Goal: Use online tool/utility: Use online tool/utility

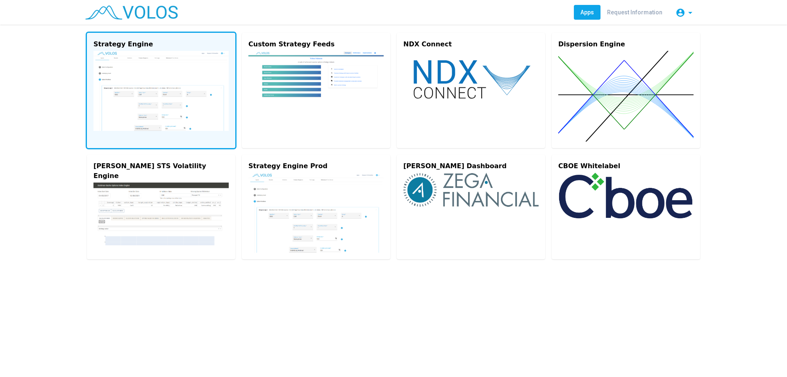
click at [147, 111] on img at bounding box center [160, 91] width 135 height 80
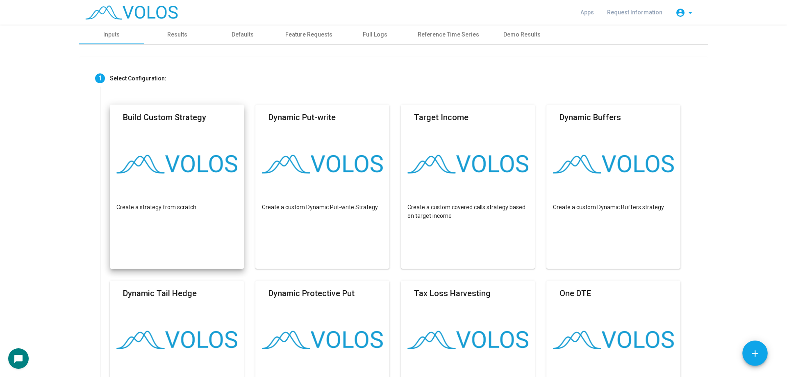
click at [174, 245] on mat-card "Build Custom Strategy Create a strategy from scratch" at bounding box center [177, 186] width 134 height 164
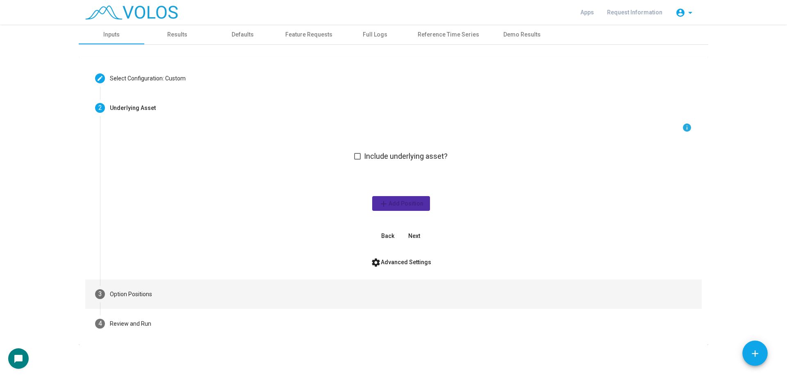
click at [177, 279] on mat-step-header "3 Option Positions" at bounding box center [393, 294] width 616 height 30
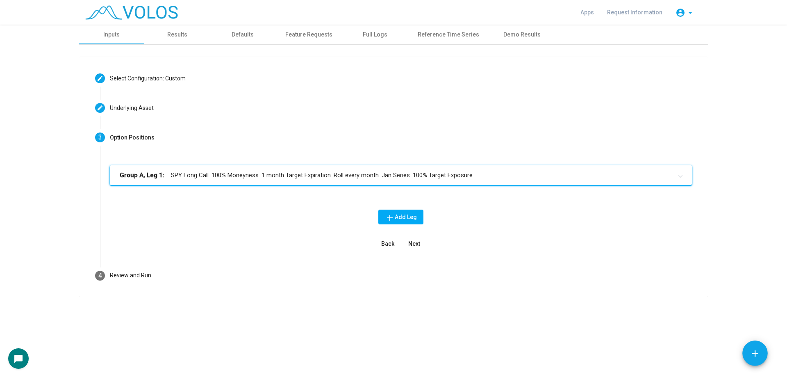
click at [315, 184] on mat-expansion-panel-header "Group A, Leg 1: SPY Long Call. 100% Moneyness. 1 month Target Expiration. Roll …" at bounding box center [401, 175] width 582 height 20
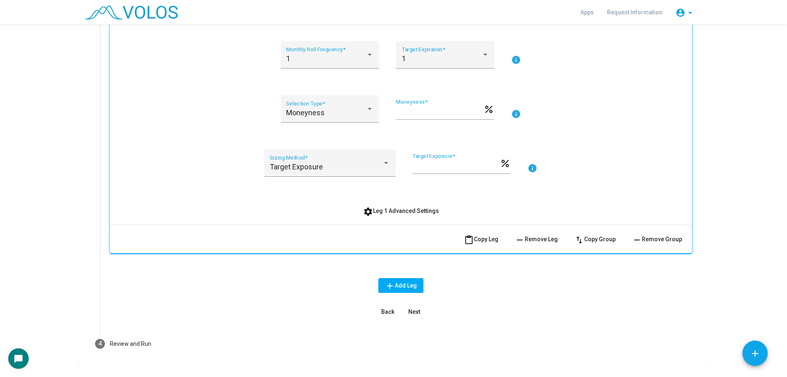
scroll to position [205, 0]
click at [422, 211] on span "settings Leg 1 Advanced Settings" at bounding box center [401, 210] width 76 height 7
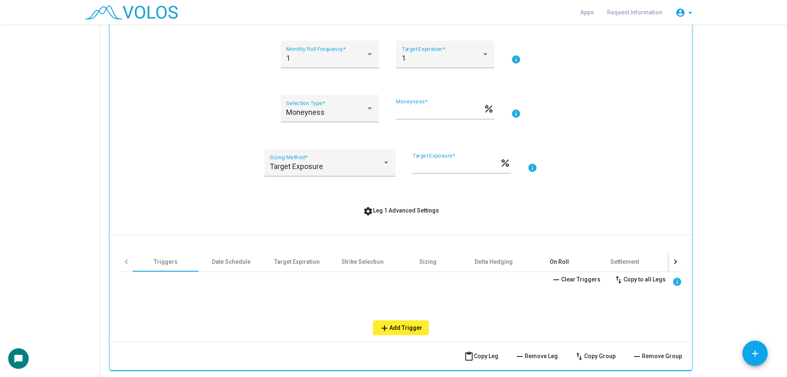
click at [553, 265] on div "On Roll" at bounding box center [558, 261] width 19 height 8
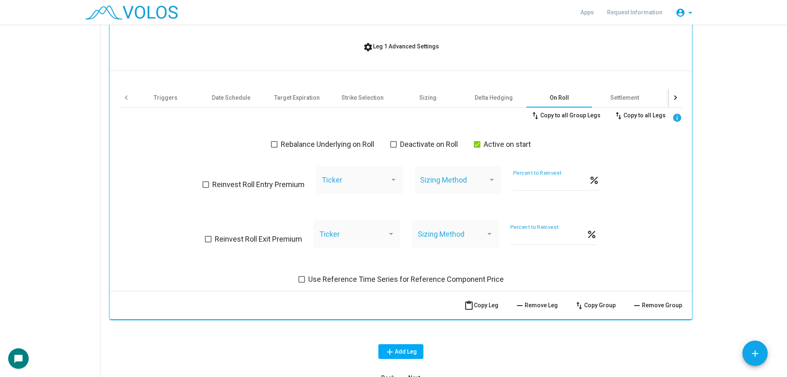
scroll to position [328, 0]
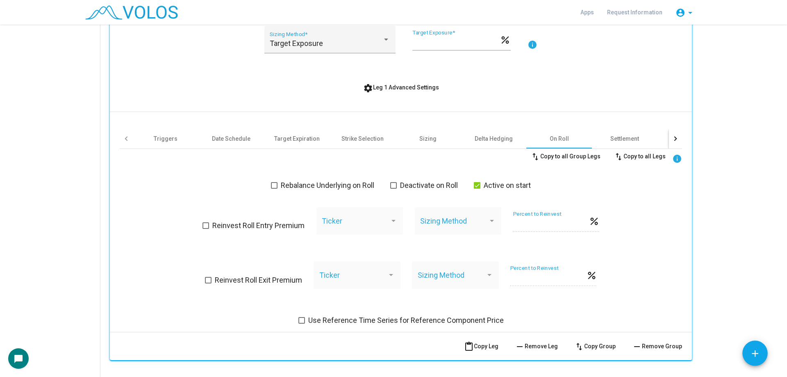
copy span "Use Reference Time Series for Reference Component Price"
drag, startPoint x: 515, startPoint y: 322, endPoint x: 243, endPoint y: 322, distance: 272.1
click at [292, 341] on div "SPY Identifier * Call Option Type * Long Position * A Group * info 1 Monthly Ro…" at bounding box center [401, 112] width 582 height 496
